Goal: Task Accomplishment & Management: Complete application form

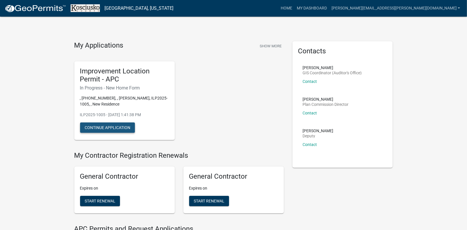
click at [107, 128] on button "Continue Application" at bounding box center [107, 128] width 55 height 10
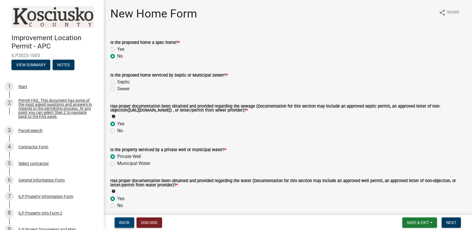
click at [127, 222] on span "Back" at bounding box center [124, 223] width 10 height 5
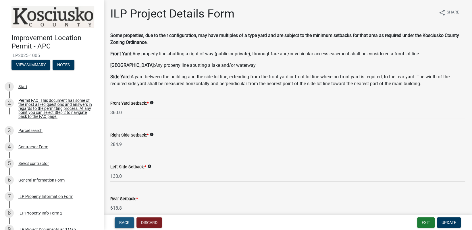
click at [125, 223] on span "Back" at bounding box center [124, 223] width 10 height 5
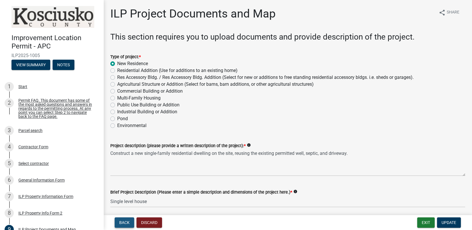
click at [124, 222] on span "Back" at bounding box center [124, 223] width 10 height 5
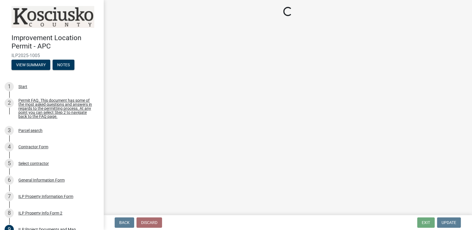
select select "0609af41-fe40-4fa2-880d-6f54f567ae8e"
select select "ea119d11-e52e-4559-b746-af06211fe819"
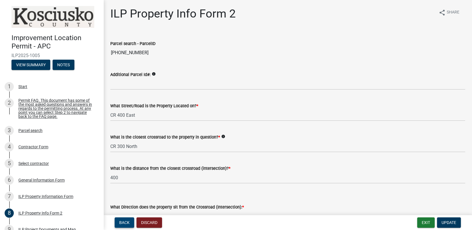
click at [120, 222] on span "Back" at bounding box center [124, 223] width 10 height 5
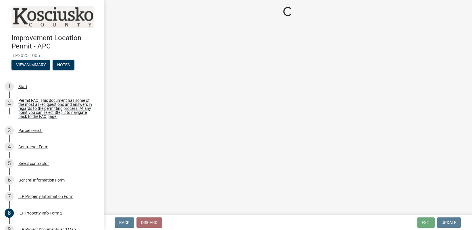
select select "8aeb2c27-db4f-4f65-83dd-c512a3678cb2"
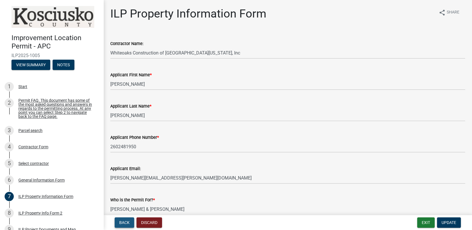
click at [126, 220] on button "Back" at bounding box center [125, 223] width 20 height 10
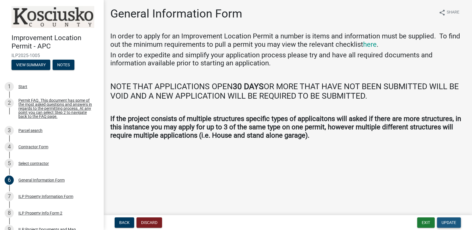
click at [446, 221] on span "Update" at bounding box center [449, 223] width 15 height 5
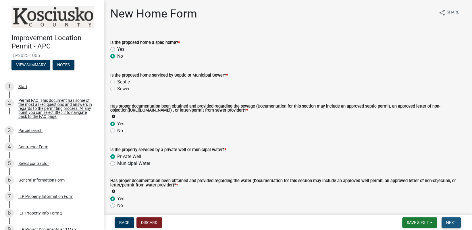
click at [451, 221] on span "Next" at bounding box center [451, 223] width 10 height 5
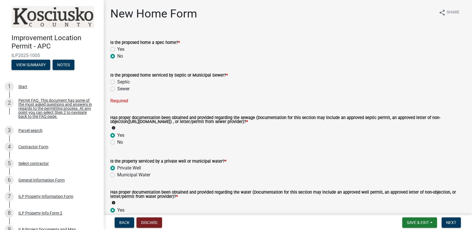
click at [117, 81] on label "Septic" at bounding box center [123, 82] width 13 height 7
click at [117, 81] on input "Septic" at bounding box center [119, 81] width 4 height 4
radio input "true"
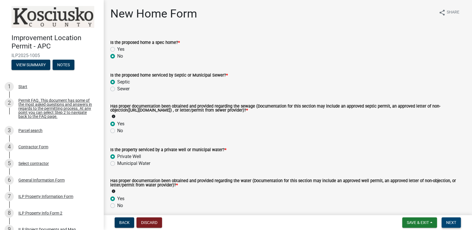
click at [452, 223] on span "Next" at bounding box center [451, 223] width 10 height 5
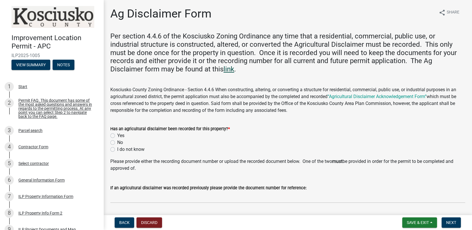
click at [229, 71] on link "link" at bounding box center [229, 69] width 11 height 8
click at [372, 97] on link "“Agricultural Disclaimer Acknowledgement Form”" at bounding box center [377, 96] width 99 height 5
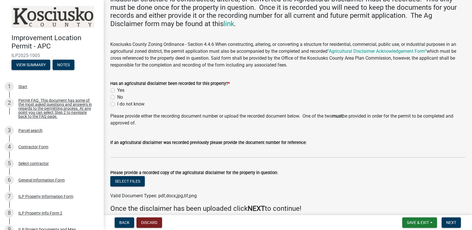
scroll to position [57, 0]
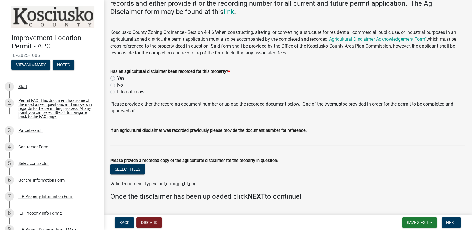
click at [117, 91] on label "I do not know" at bounding box center [130, 92] width 27 height 7
click at [117, 91] on input "I do not know" at bounding box center [119, 91] width 4 height 4
radio input "true"
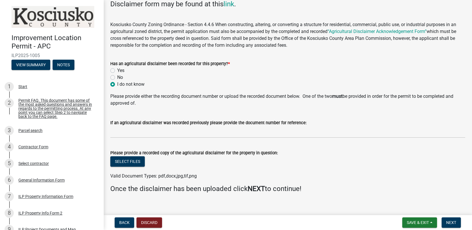
scroll to position [72, 0]
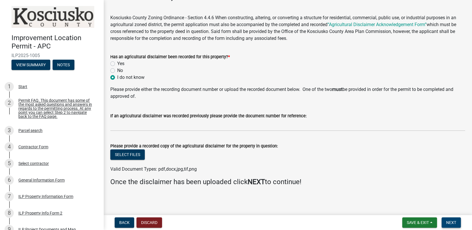
click at [449, 222] on span "Next" at bounding box center [451, 223] width 10 height 5
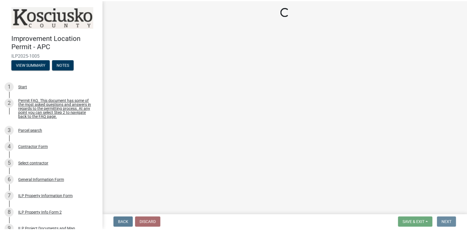
scroll to position [0, 0]
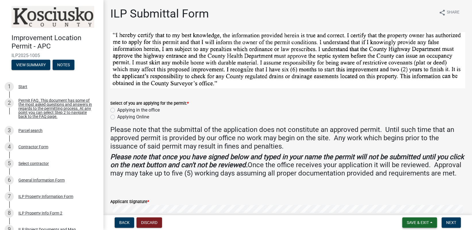
click at [420, 222] on span "Save & Exit" at bounding box center [418, 223] width 22 height 5
click at [404, 207] on button "Save & Exit" at bounding box center [414, 208] width 46 height 14
